Goal: Find specific page/section: Find specific page/section

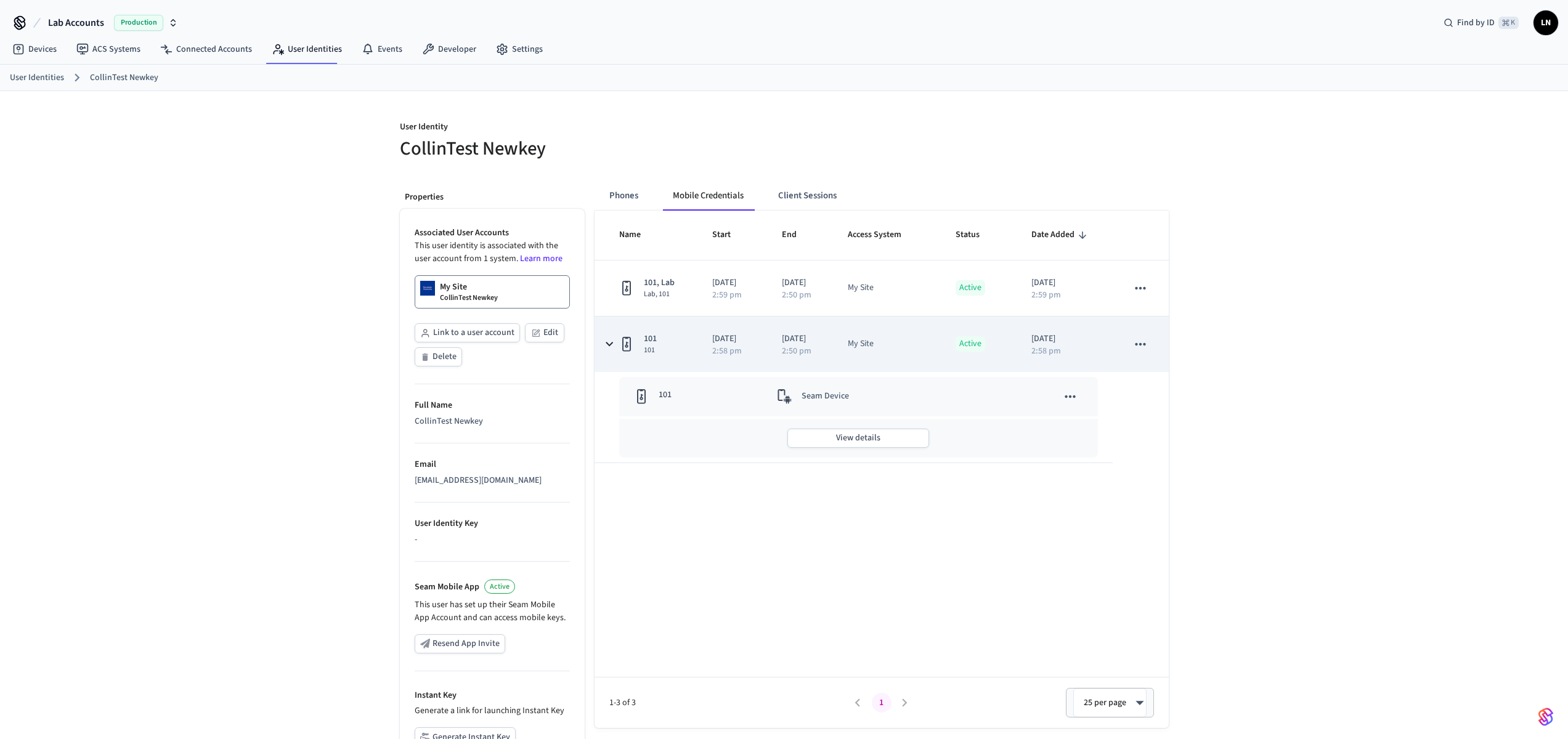
click at [622, 342] on icon "sticky table" at bounding box center [626, 344] width 15 height 16
click at [623, 341] on icon "sticky table" at bounding box center [626, 343] width 9 height 15
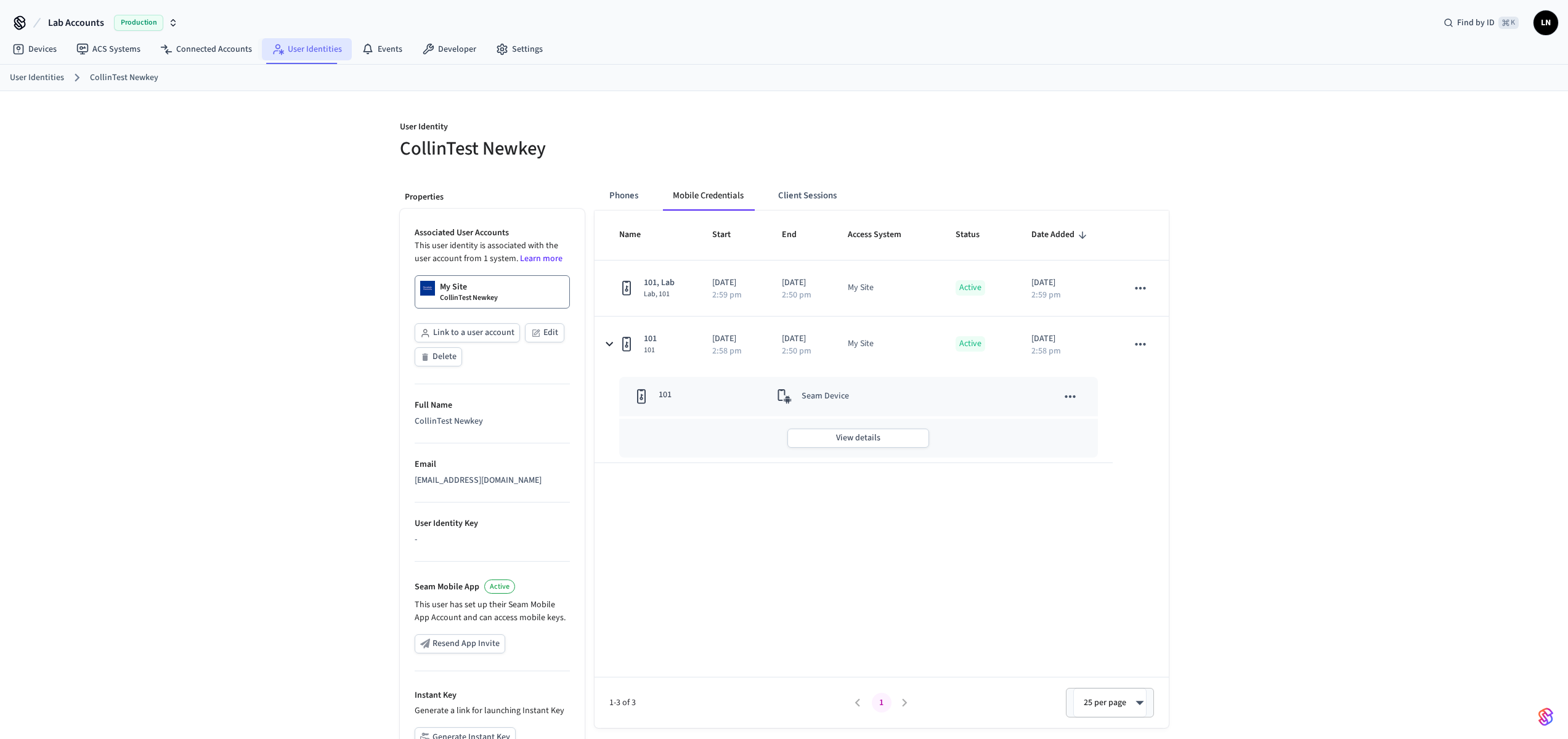
click at [296, 55] on link "User Identities" at bounding box center [307, 48] width 90 height 22
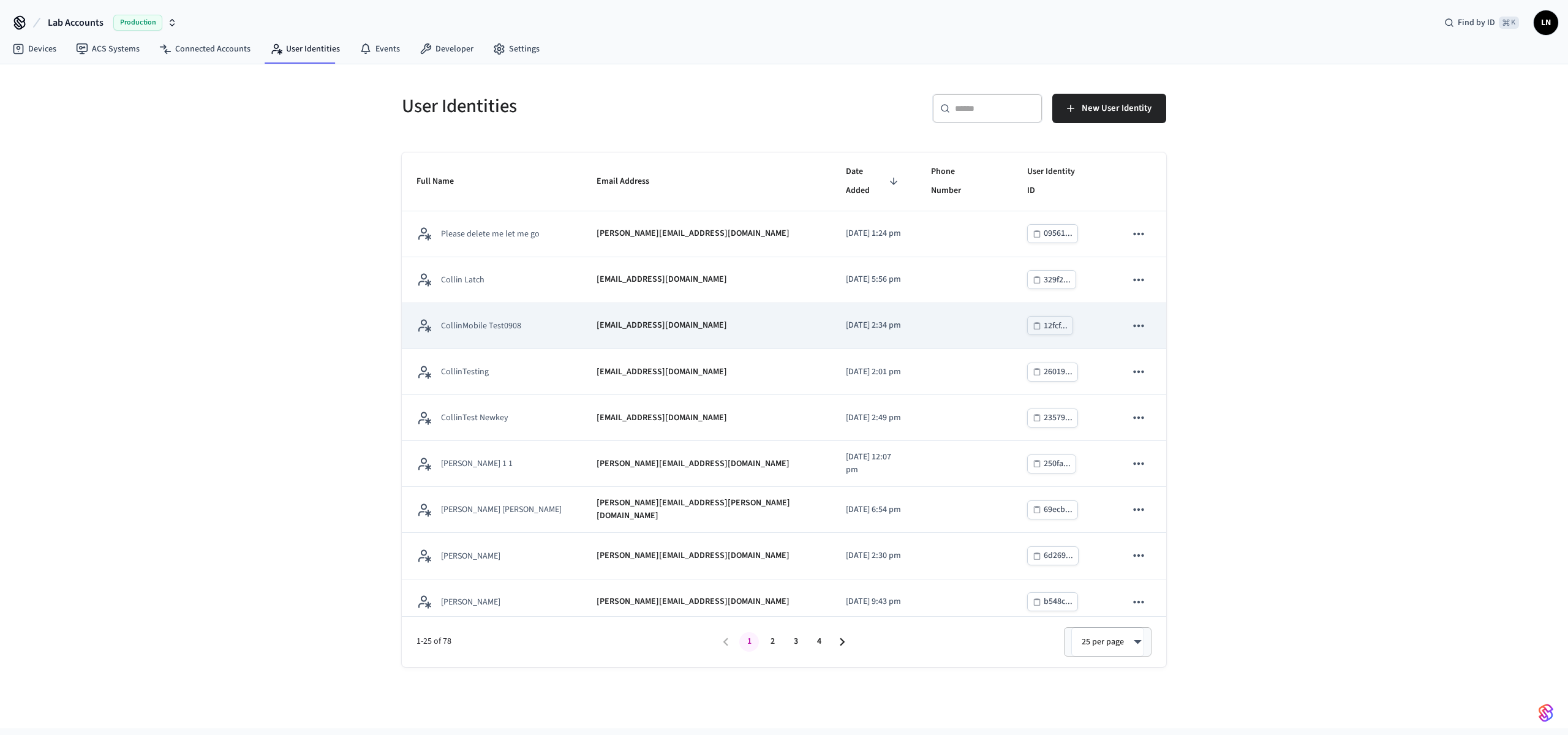
click at [500, 303] on td "CollinMobile Test0908" at bounding box center [492, 326] width 180 height 46
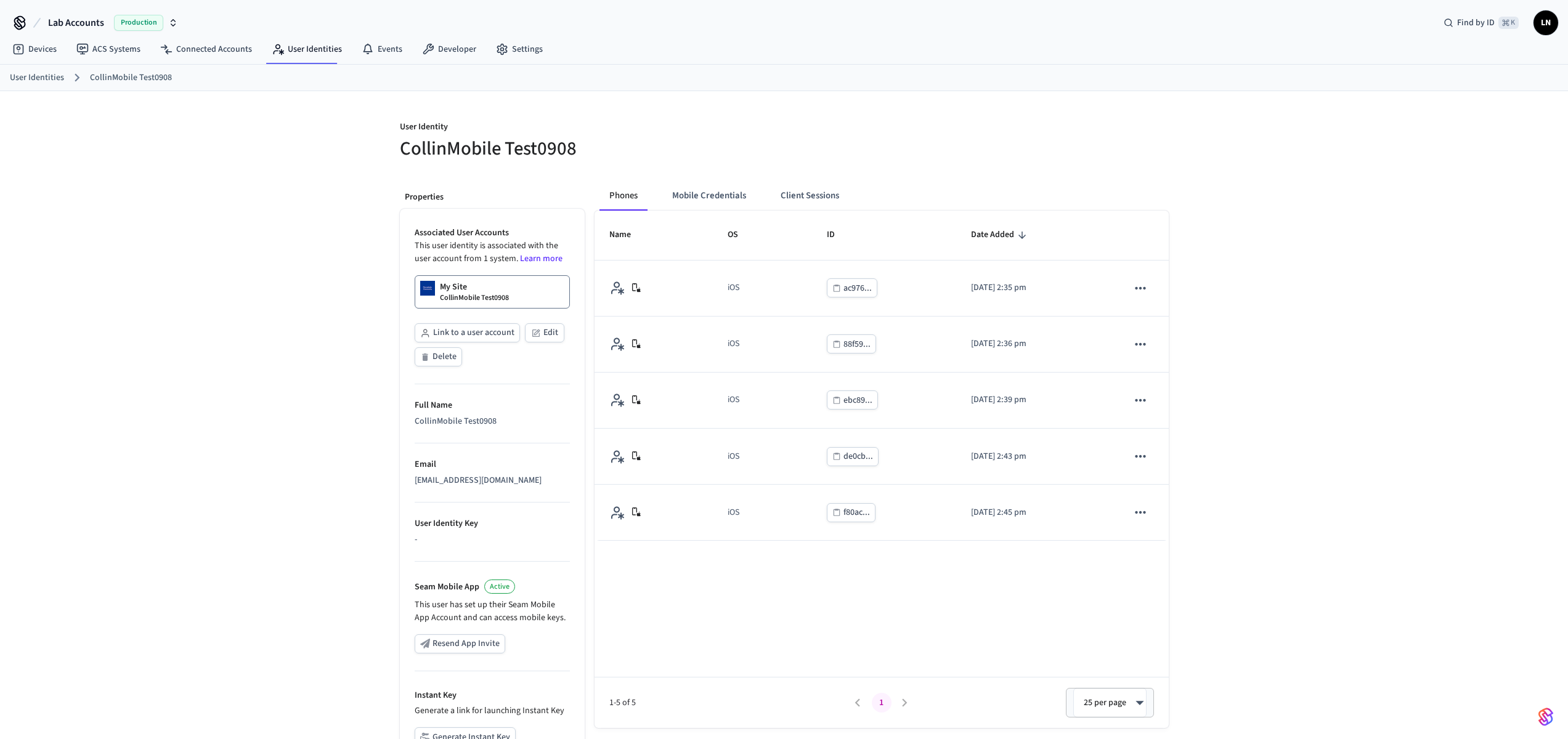
click at [715, 214] on th "OS" at bounding box center [763, 235] width 99 height 49
click at [722, 196] on button "Mobile Credentials" at bounding box center [709, 196] width 94 height 29
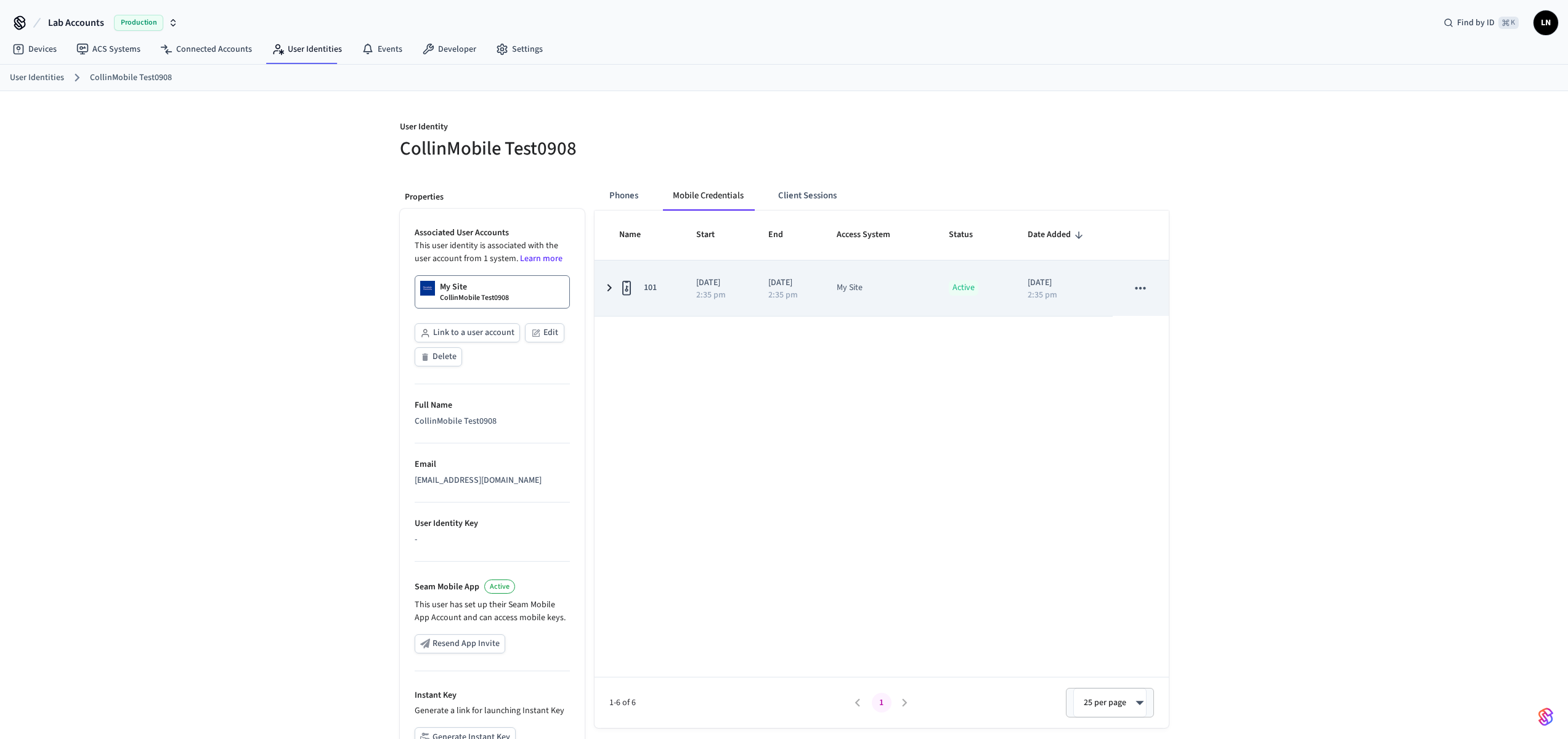
click at [837, 293] on td "My Site" at bounding box center [878, 288] width 113 height 55
